Goal: Information Seeking & Learning: Find specific fact

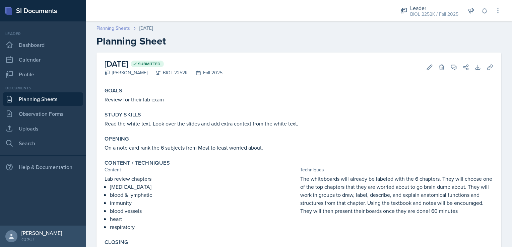
click at [106, 29] on link "Planning Sheets" at bounding box center [112, 28] width 33 height 7
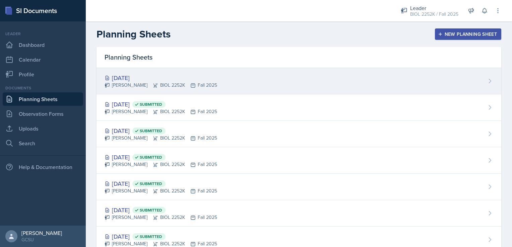
click at [291, 86] on div "Sep 30th, 2025 Abigail Todd BIOL 2252K Fall 2025" at bounding box center [298, 81] width 404 height 26
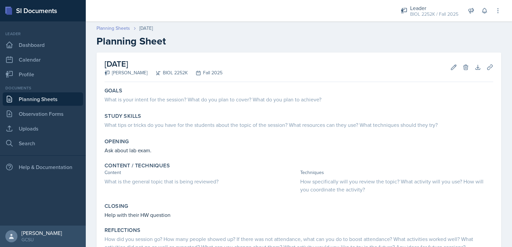
click at [123, 28] on link "Planning Sheets" at bounding box center [112, 28] width 33 height 7
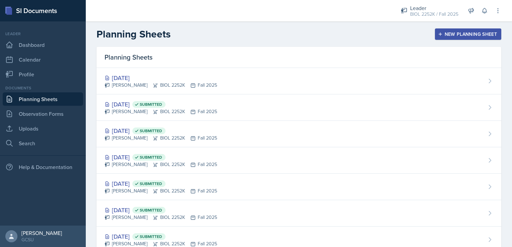
click at [438, 34] on icon "button" at bounding box center [439, 33] width 3 height 3
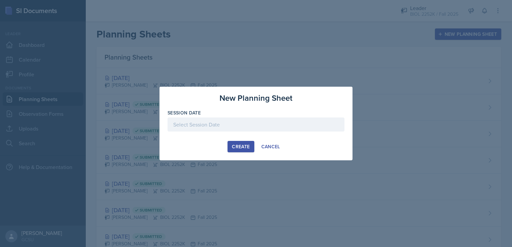
click at [235, 147] on div "Create" at bounding box center [241, 146] width 18 height 5
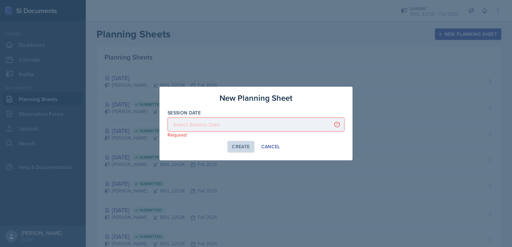
click at [215, 128] on div at bounding box center [255, 125] width 177 height 14
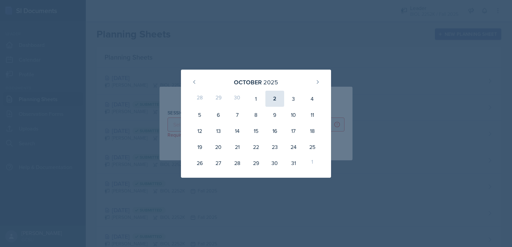
click at [273, 98] on div "2" at bounding box center [274, 99] width 19 height 16
type input "October 2nd, 2025"
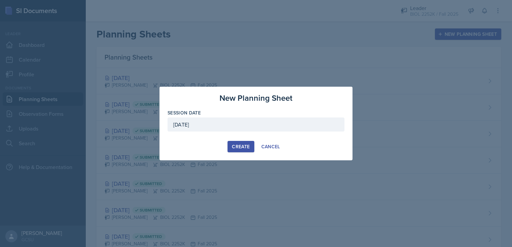
click at [242, 147] on div "Create" at bounding box center [241, 146] width 18 height 5
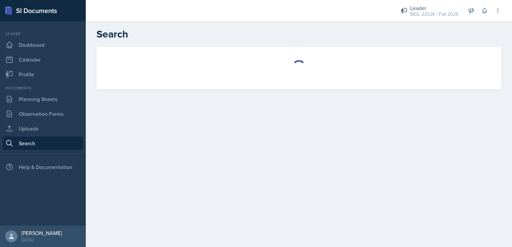
select select "all"
select select "1"
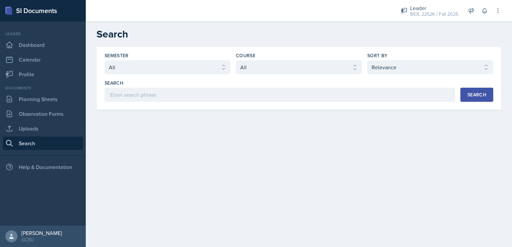
click at [300, 106] on div "Semester Select semester All Fall 2025 Spring 2025 Fall 2024 Spring 2024 Fall 2…" at bounding box center [298, 78] width 404 height 63
click at [254, 72] on select "Select course All ACCT 3101 ACCT 3102 ASTR 1000 BIOL 1100 BIOL 1107 BIOL 1108 B…" at bounding box center [299, 67] width 126 height 14
select select "0962fe08-ee06-47f9-81f7-2fff629c3db1"
click at [236, 60] on select "Select course All ACCT 3101 ACCT 3102 ASTR 1000 BIOL 1100 BIOL 1107 BIOL 1108 B…" at bounding box center [299, 67] width 126 height 14
click at [162, 67] on select "Select semester All Fall 2025 Spring 2025 Fall 2024 Spring 2024 Fall 2023 Sprin…" at bounding box center [167, 67] width 126 height 14
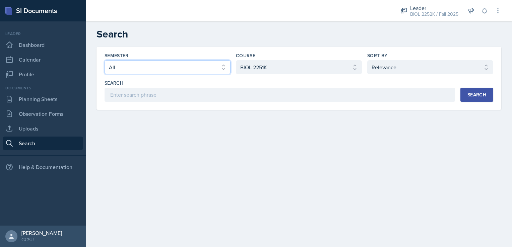
select select "838c426c-7ba8-4b05-94c8-22f19dd4c5cc"
click at [104, 60] on select "Select semester All Fall 2025 Spring 2025 Fall 2024 Spring 2024 Fall 2023 Sprin…" at bounding box center [167, 67] width 126 height 14
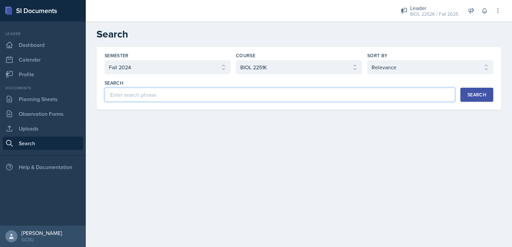
click at [131, 89] on input at bounding box center [279, 95] width 350 height 14
type input "respiratory"
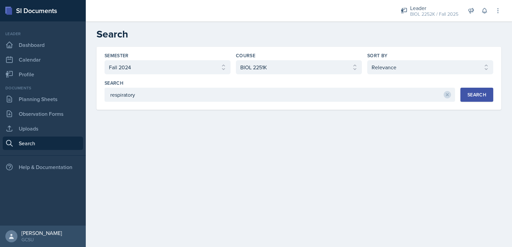
click at [477, 99] on button "Search" at bounding box center [476, 95] width 33 height 14
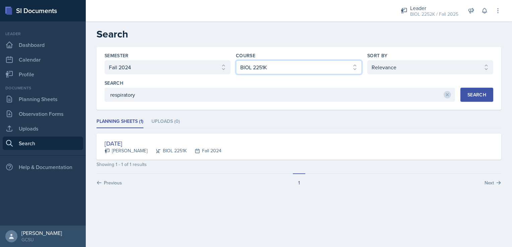
click at [266, 65] on select "Select course All ACCT 3101 ACCT 3102 ASTR 1000 BIOL 1100 BIOL 1107 BIOL 1108 B…" at bounding box center [299, 67] width 126 height 14
select select "06a42934-aea8-4ddc-96e0-9f3b6242b8f8"
click at [236, 60] on select "Select course All ACCT 3101 ACCT 3102 ASTR 1000 BIOL 1100 BIOL 1107 BIOL 1108 B…" at bounding box center [299, 67] width 126 height 14
click at [476, 92] on div "Search" at bounding box center [476, 94] width 19 height 5
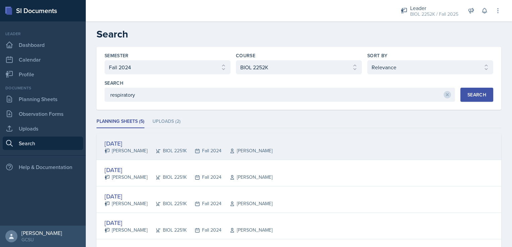
click at [198, 144] on div "[DATE]" at bounding box center [188, 143] width 168 height 9
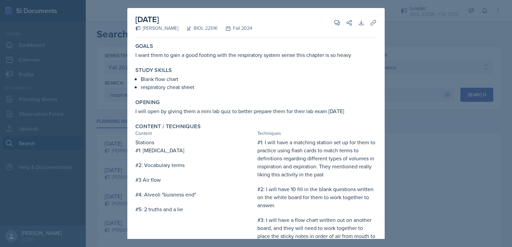
click at [390, 169] on div at bounding box center [256, 123] width 512 height 247
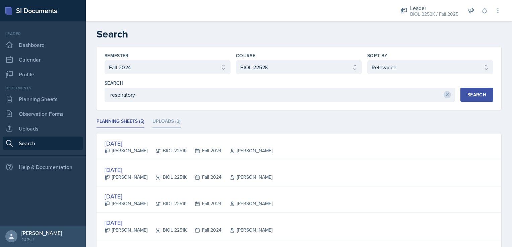
click at [167, 122] on li "Uploads (2)" at bounding box center [166, 121] width 28 height 13
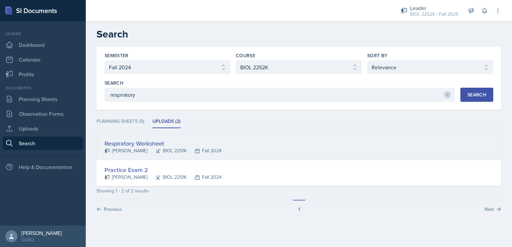
click at [163, 146] on div "Respiratory Worksheet" at bounding box center [162, 143] width 117 height 9
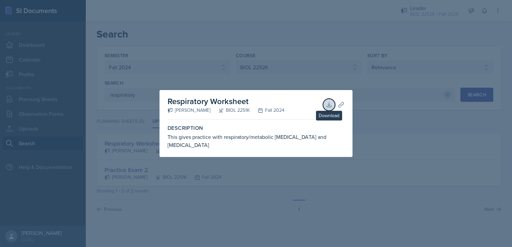
click at [328, 107] on icon at bounding box center [328, 104] width 7 height 7
